Goal: Information Seeking & Learning: Learn about a topic

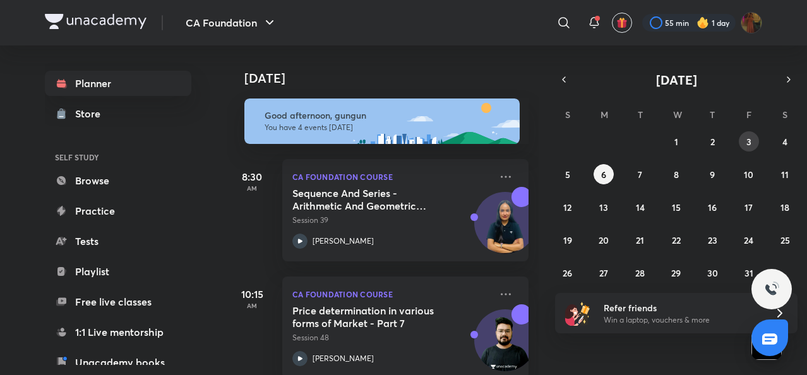
click at [757, 139] on button "3" at bounding box center [748, 141] width 20 height 20
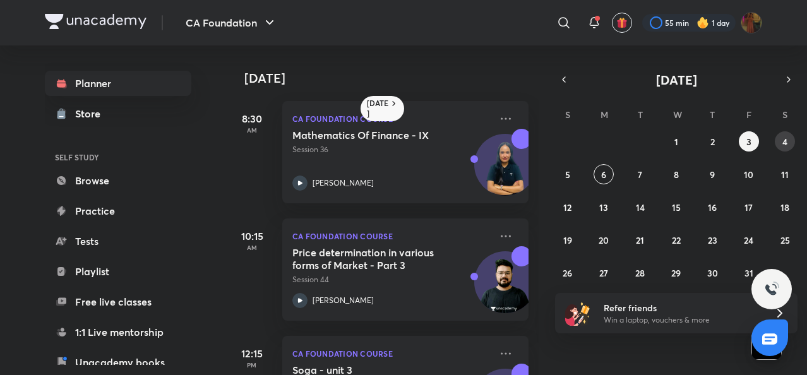
click at [784, 141] on abbr "4" at bounding box center [784, 142] width 5 height 12
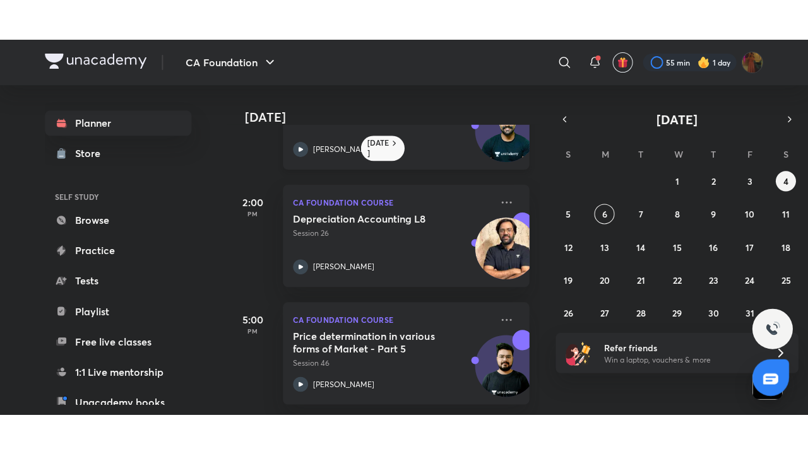
scroll to position [317, 0]
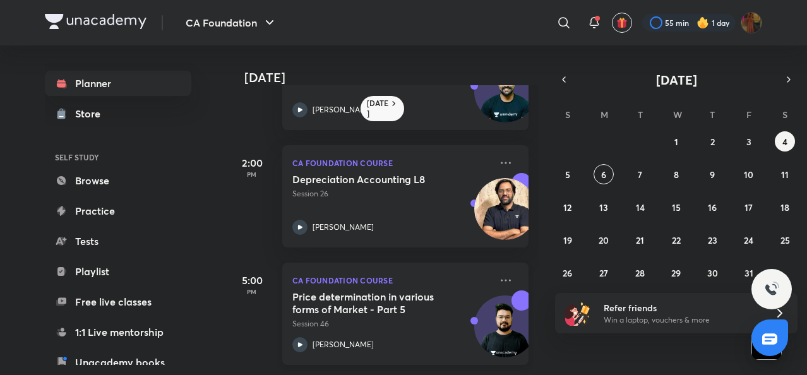
click at [301, 342] on icon at bounding box center [300, 344] width 4 height 4
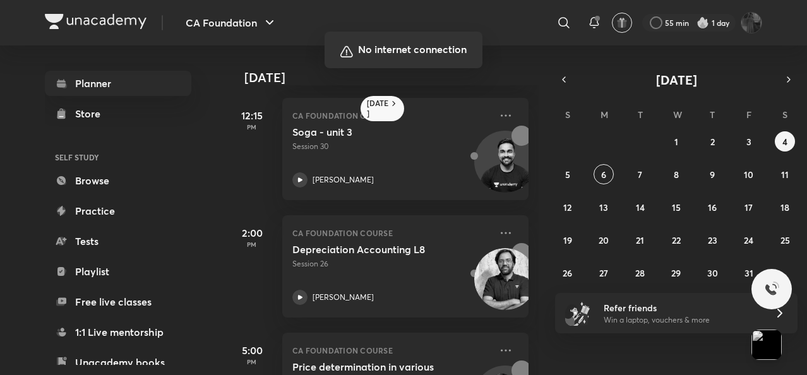
click at [422, 315] on div at bounding box center [403, 187] width 807 height 375
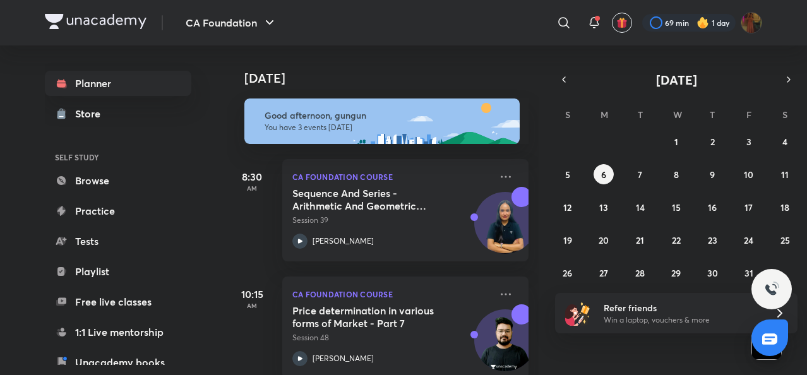
scroll to position [141, 0]
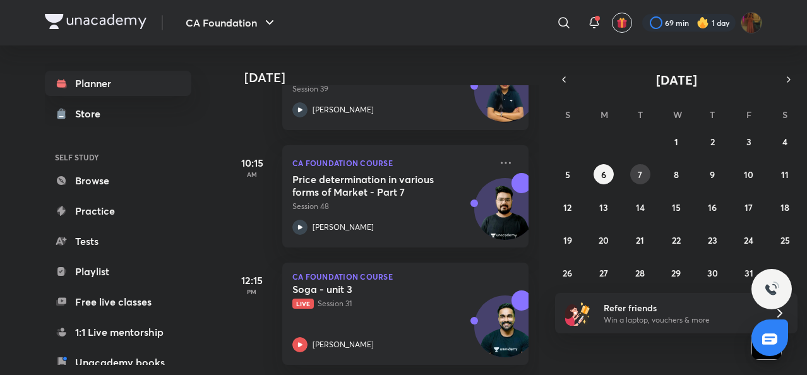
click at [640, 179] on abbr "7" at bounding box center [639, 175] width 4 height 12
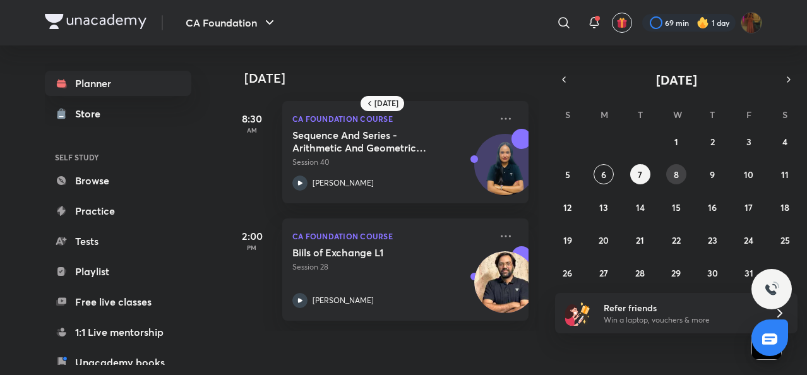
click at [672, 177] on button "8" at bounding box center [676, 174] width 20 height 20
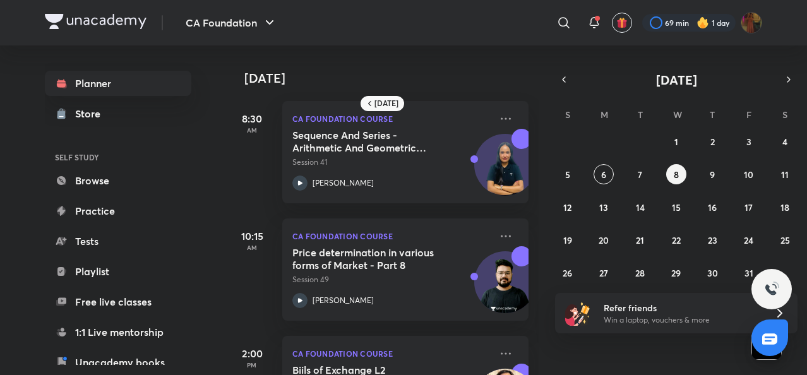
scroll to position [83, 0]
